Goal: Transaction & Acquisition: Purchase product/service

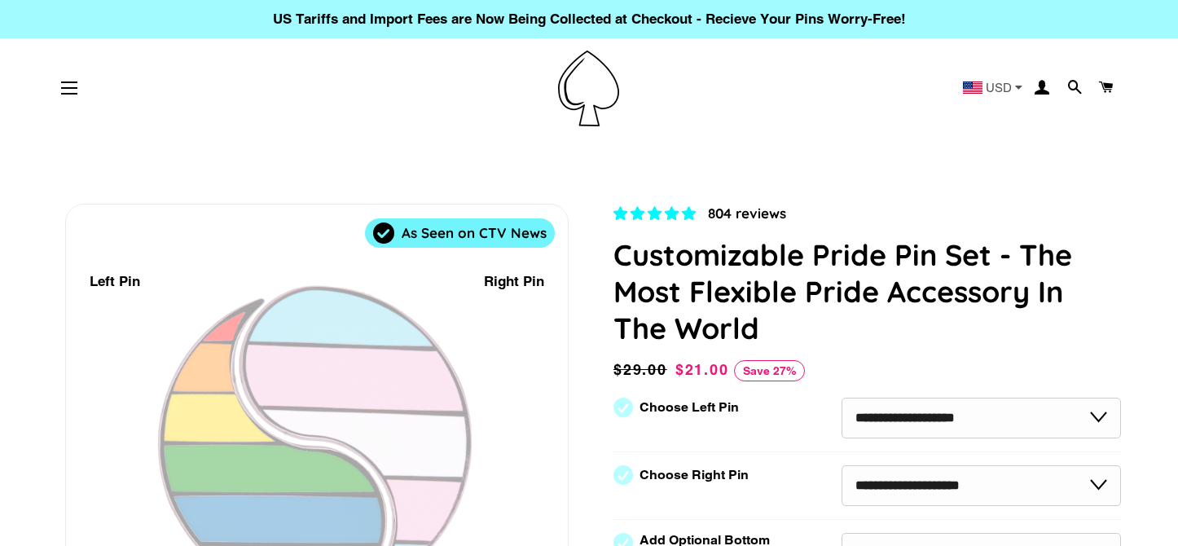
select select "**********"
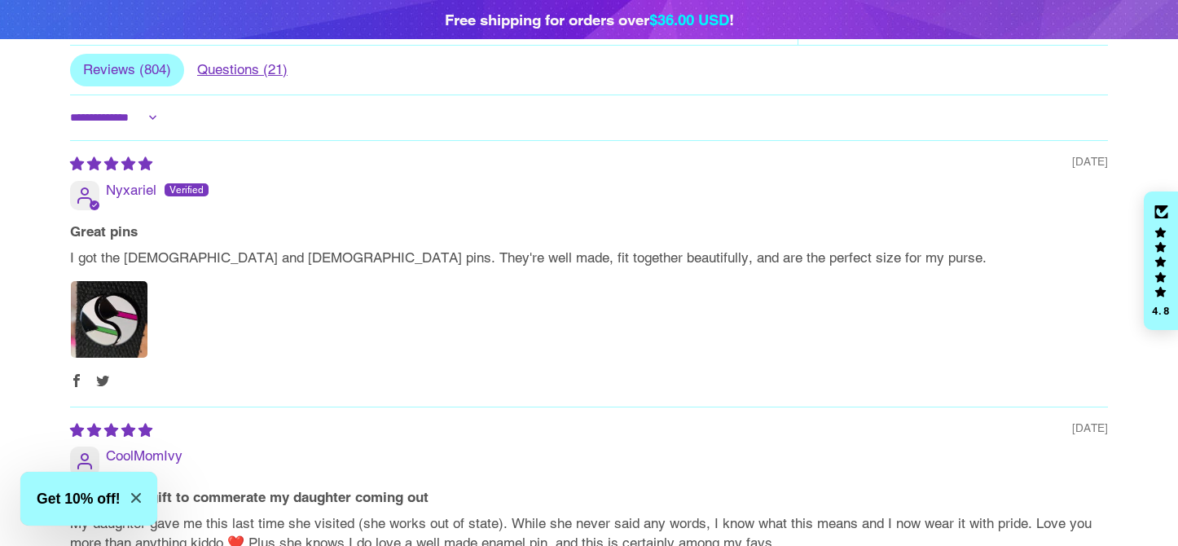
scroll to position [2183, 0]
